Goal: Navigation & Orientation: Find specific page/section

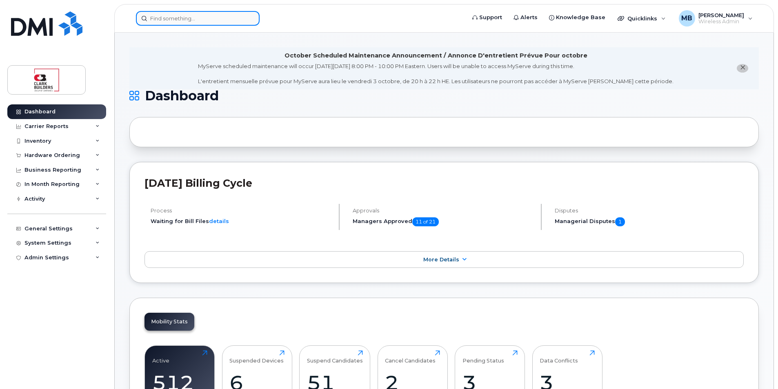
click at [239, 22] on input at bounding box center [198, 18] width 124 height 15
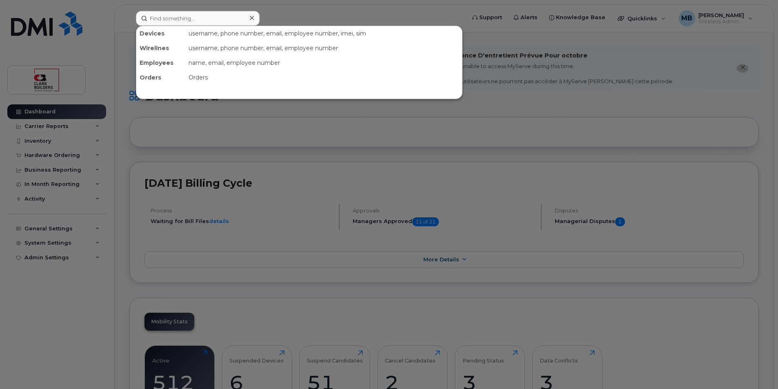
click at [295, 3] on div at bounding box center [389, 194] width 778 height 389
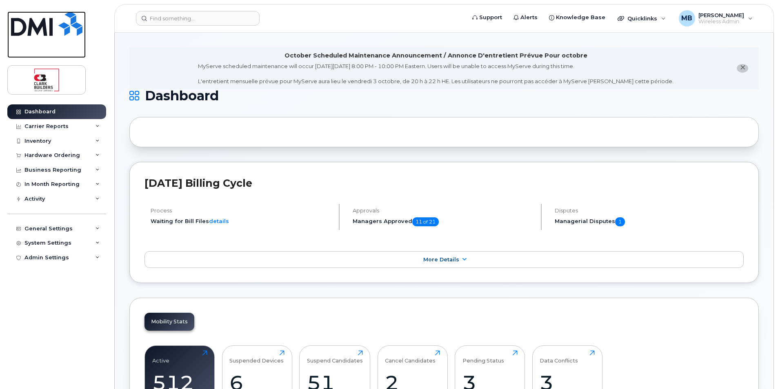
click at [46, 25] on img at bounding box center [46, 23] width 71 height 24
click at [38, 20] on img at bounding box center [46, 23] width 71 height 24
